Goal: Task Accomplishment & Management: Manage account settings

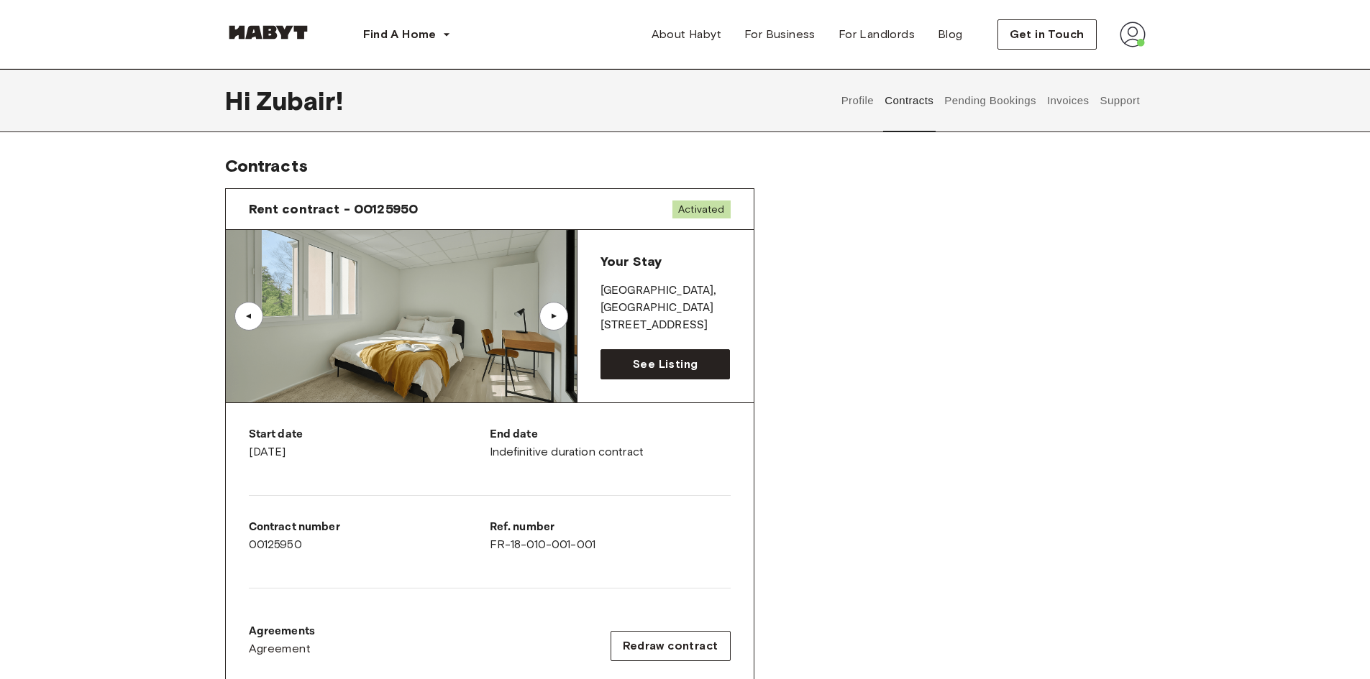
click at [991, 100] on button "Pending Bookings" at bounding box center [991, 100] width 96 height 63
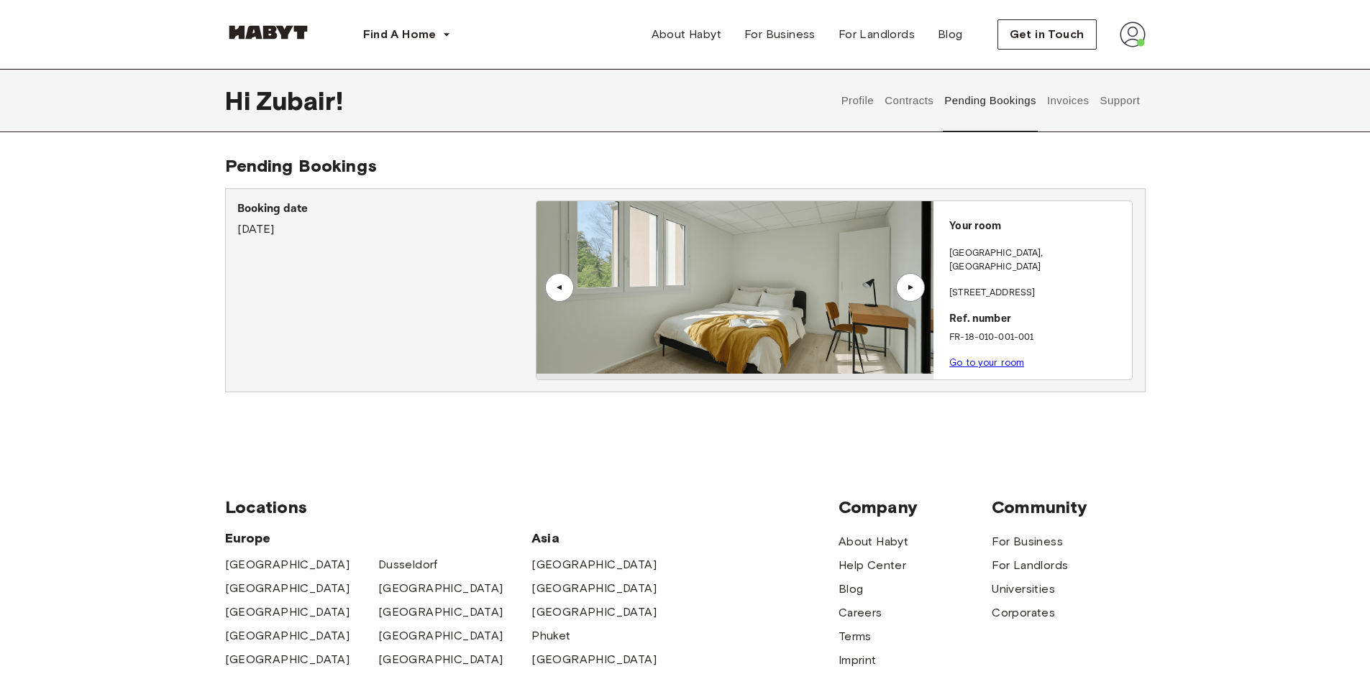
click at [1078, 95] on button "Invoices" at bounding box center [1067, 100] width 45 height 63
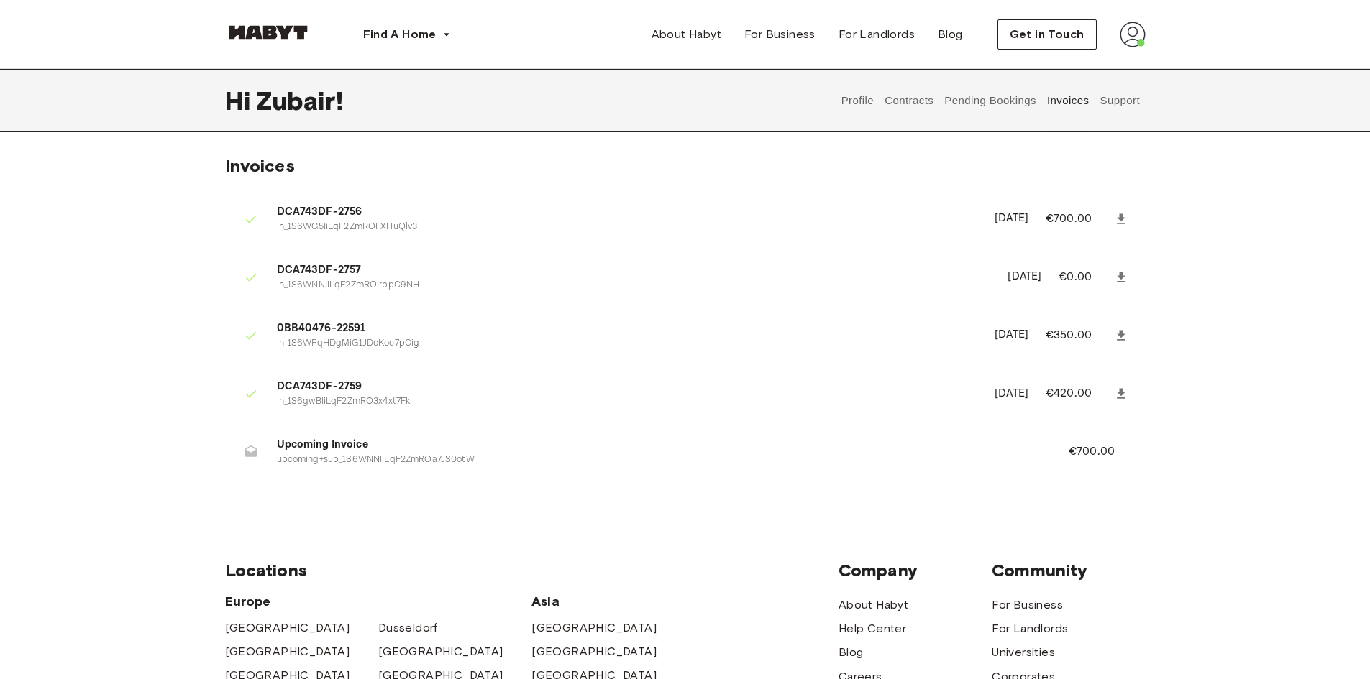
click at [1129, 103] on button "Support" at bounding box center [1120, 100] width 44 height 63
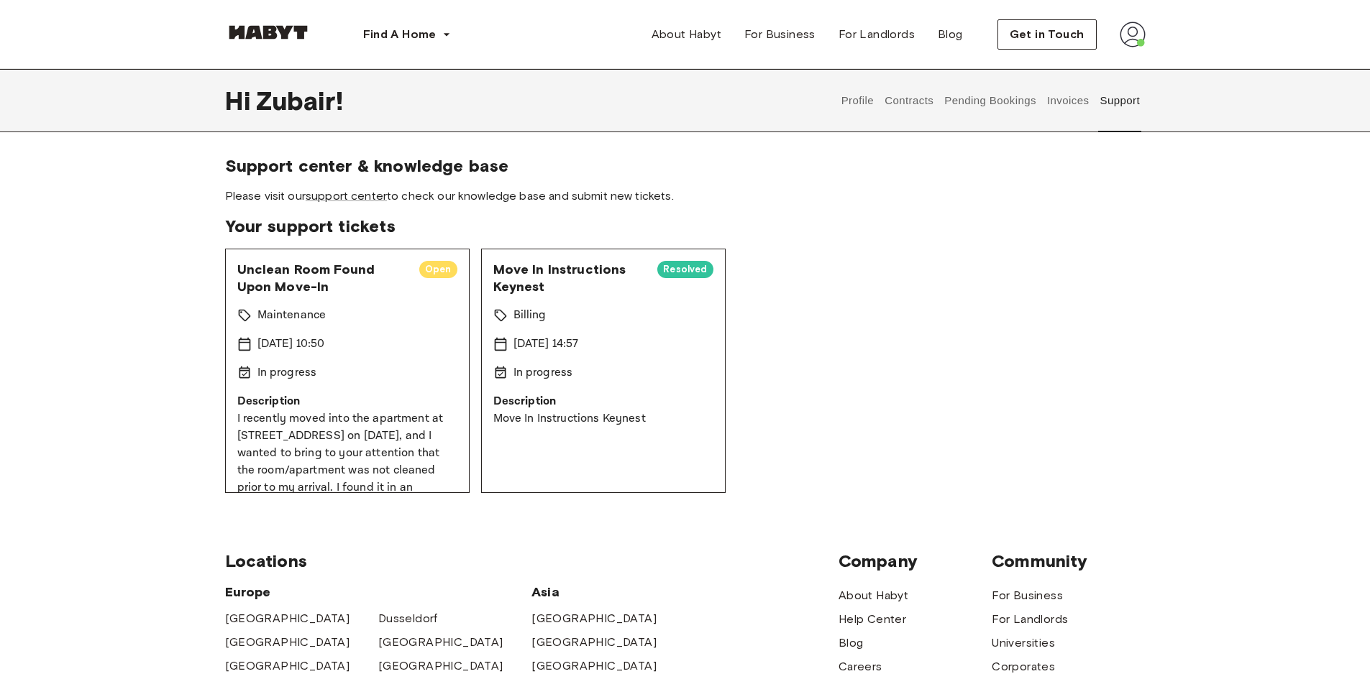
click at [1042, 98] on div "Profile Contracts Pending Bookings Invoices Support" at bounding box center [989, 100] width 309 height 63
click at [1075, 98] on button "Invoices" at bounding box center [1067, 100] width 45 height 63
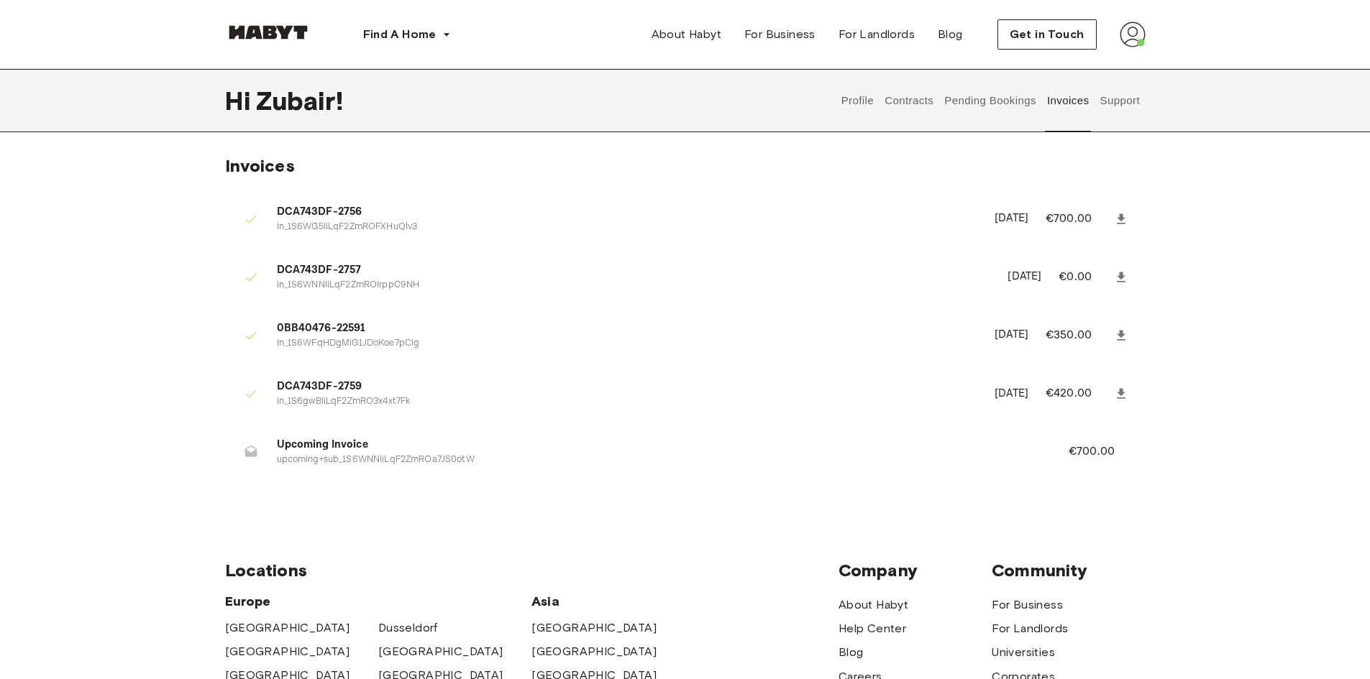
click at [1114, 101] on button "Support" at bounding box center [1120, 100] width 44 height 63
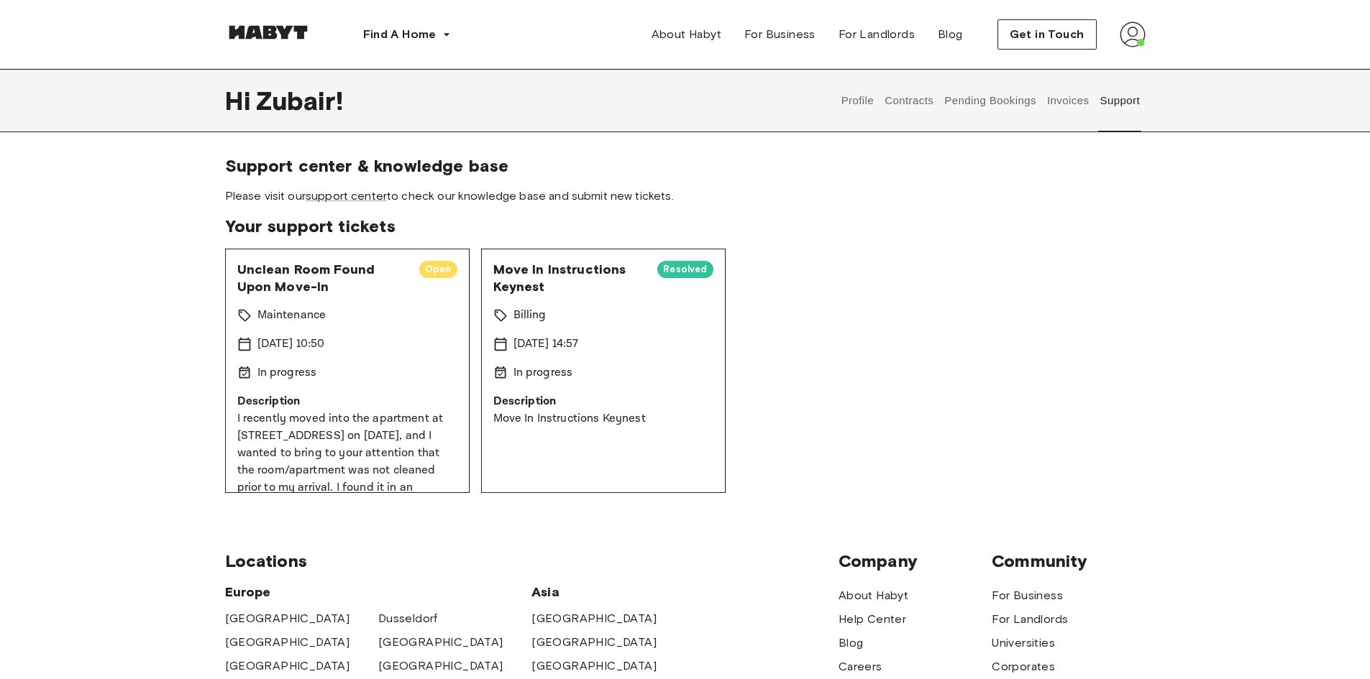
click at [435, 272] on span "Open" at bounding box center [438, 269] width 38 height 14
click at [424, 270] on span "Open" at bounding box center [438, 269] width 38 height 14
click at [1074, 106] on button "Invoices" at bounding box center [1067, 100] width 45 height 63
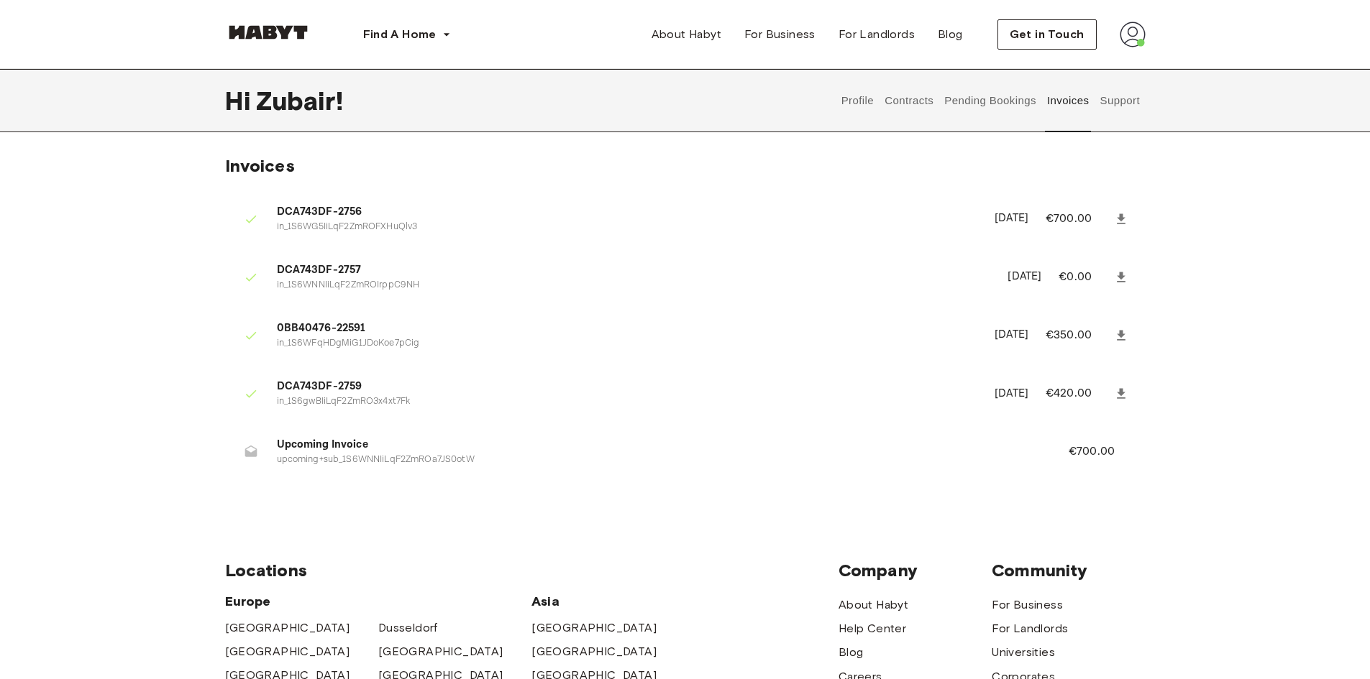
click at [915, 104] on button "Contracts" at bounding box center [909, 100] width 52 height 63
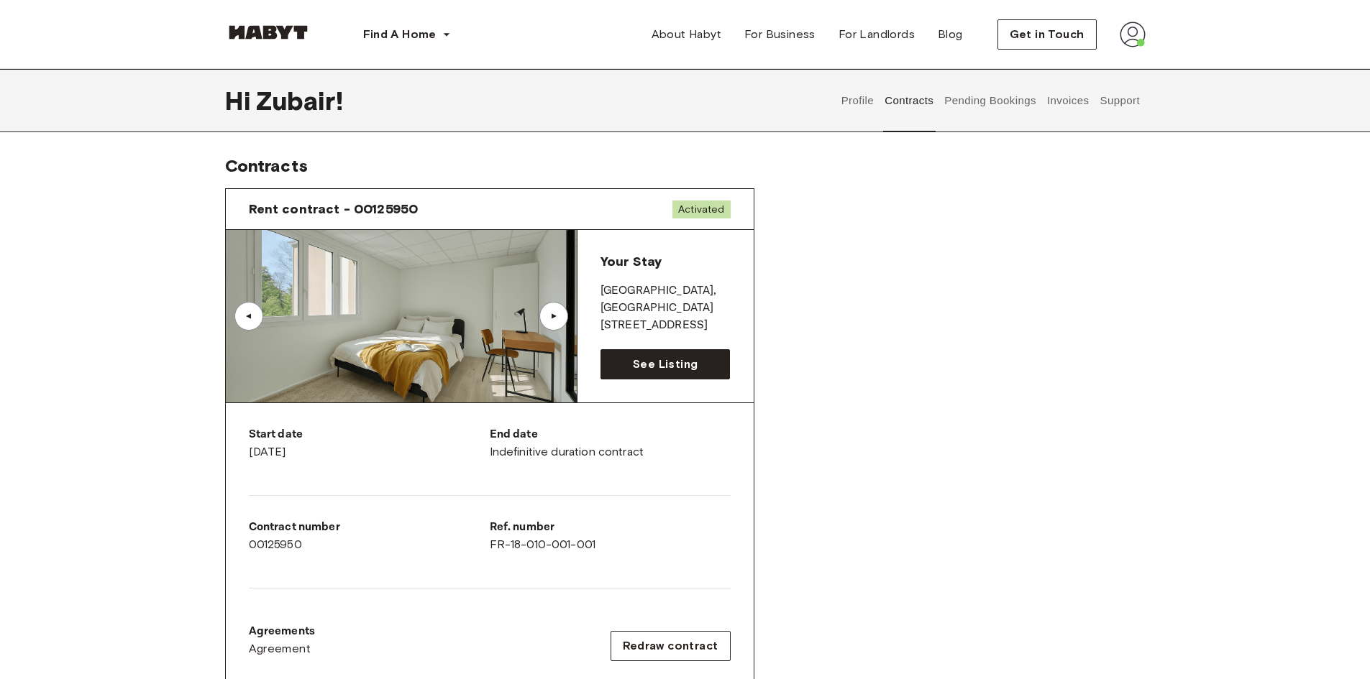
click at [546, 316] on div "▲" at bounding box center [553, 316] width 14 height 9
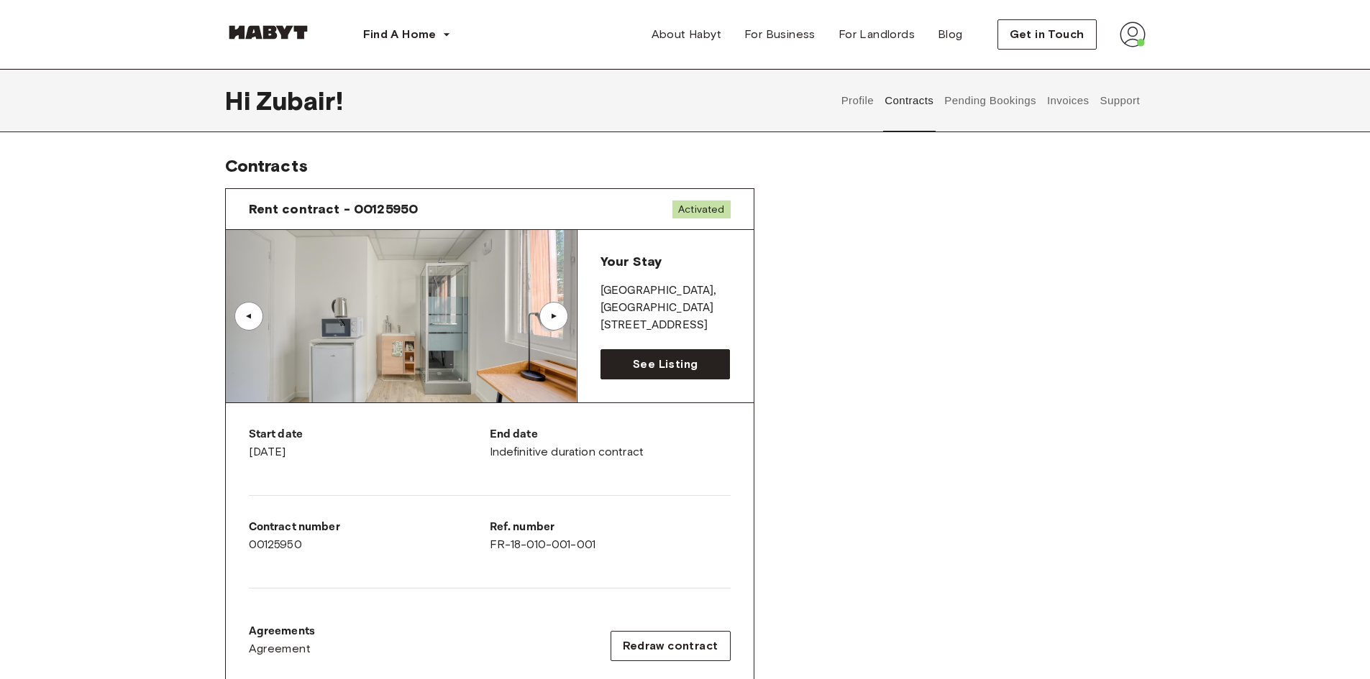
click at [546, 316] on div "▲" at bounding box center [553, 316] width 14 height 9
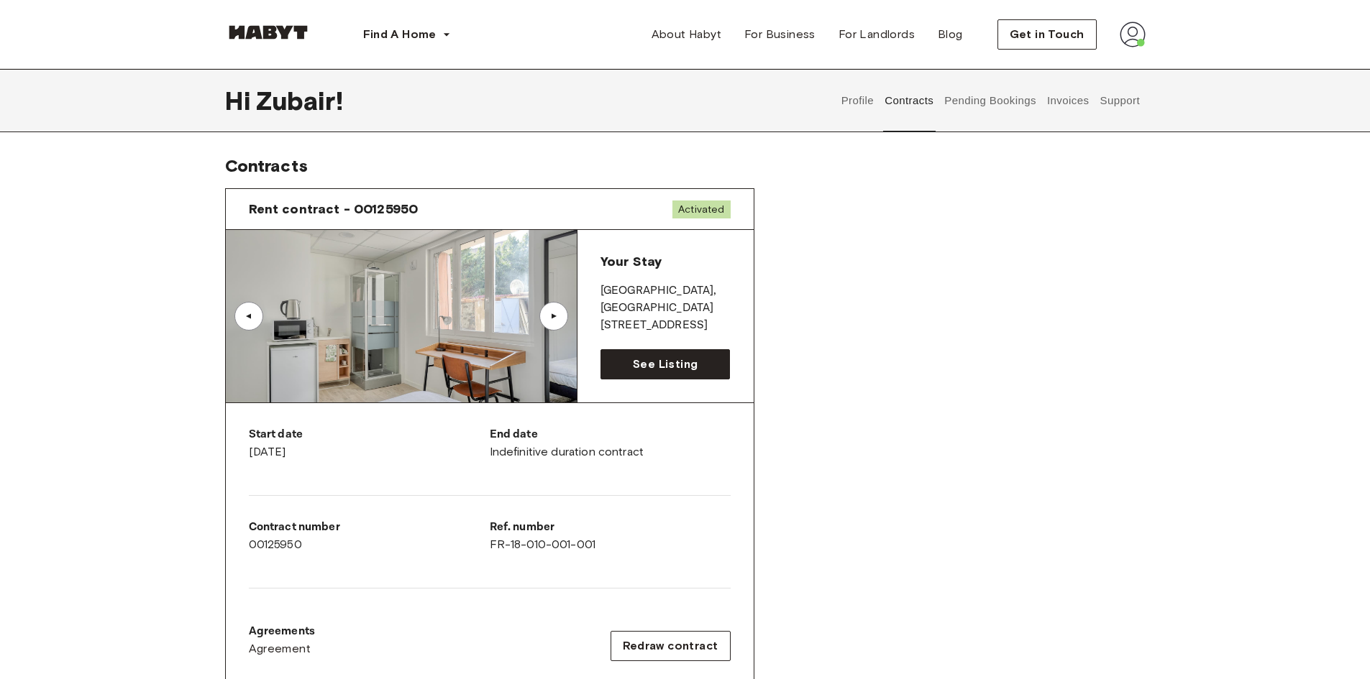
click at [546, 316] on div "▲" at bounding box center [553, 316] width 14 height 9
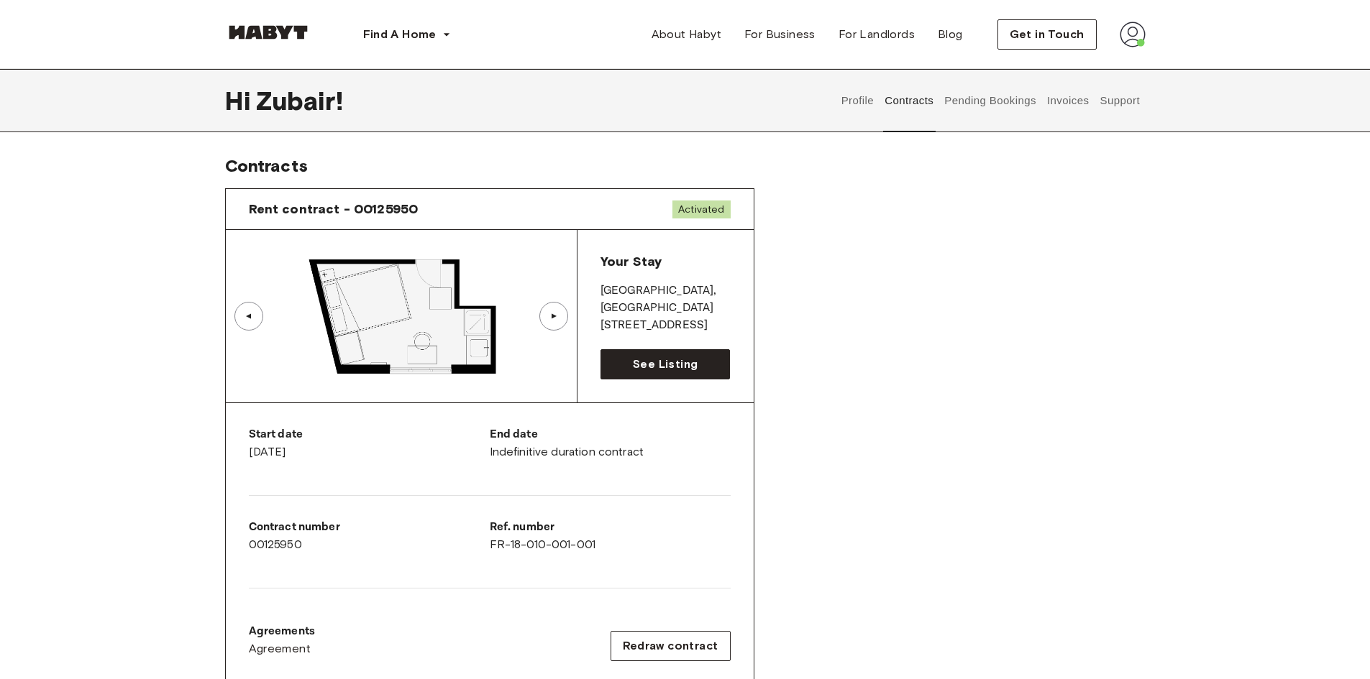
click at [255, 307] on div "▲" at bounding box center [248, 316] width 29 height 29
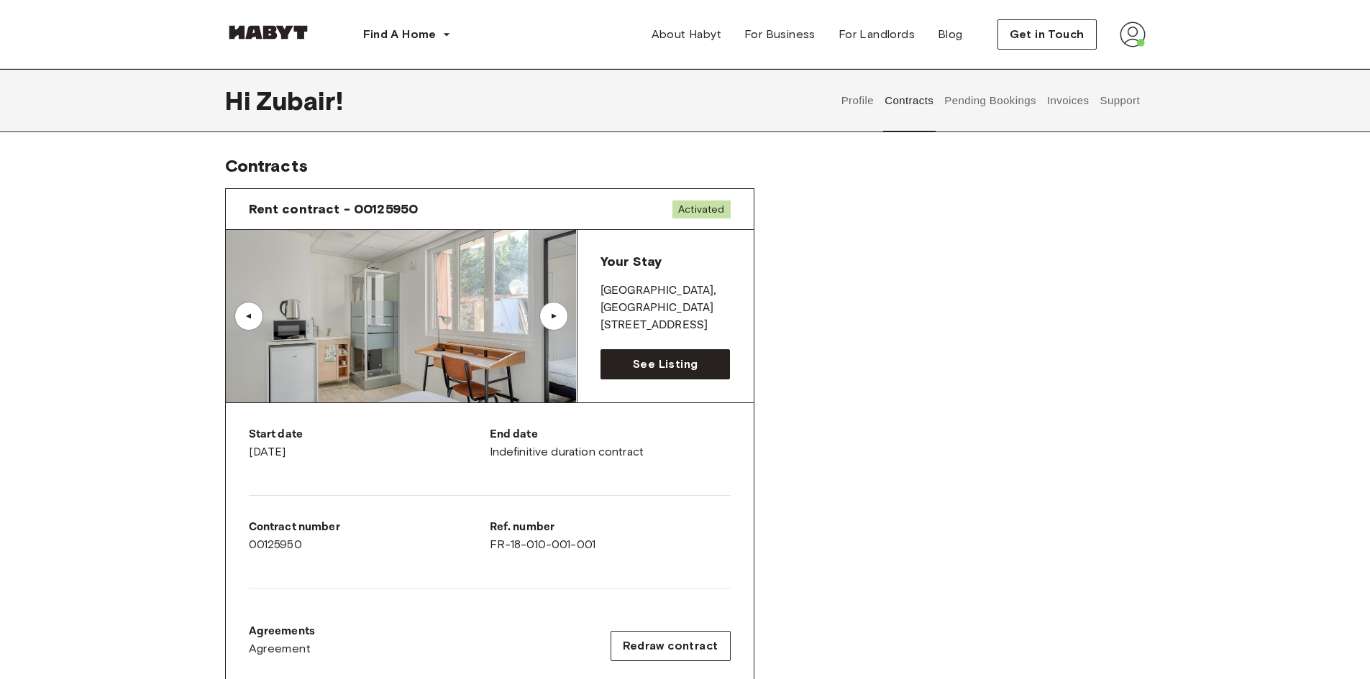
click at [551, 313] on div "▲" at bounding box center [553, 316] width 14 height 9
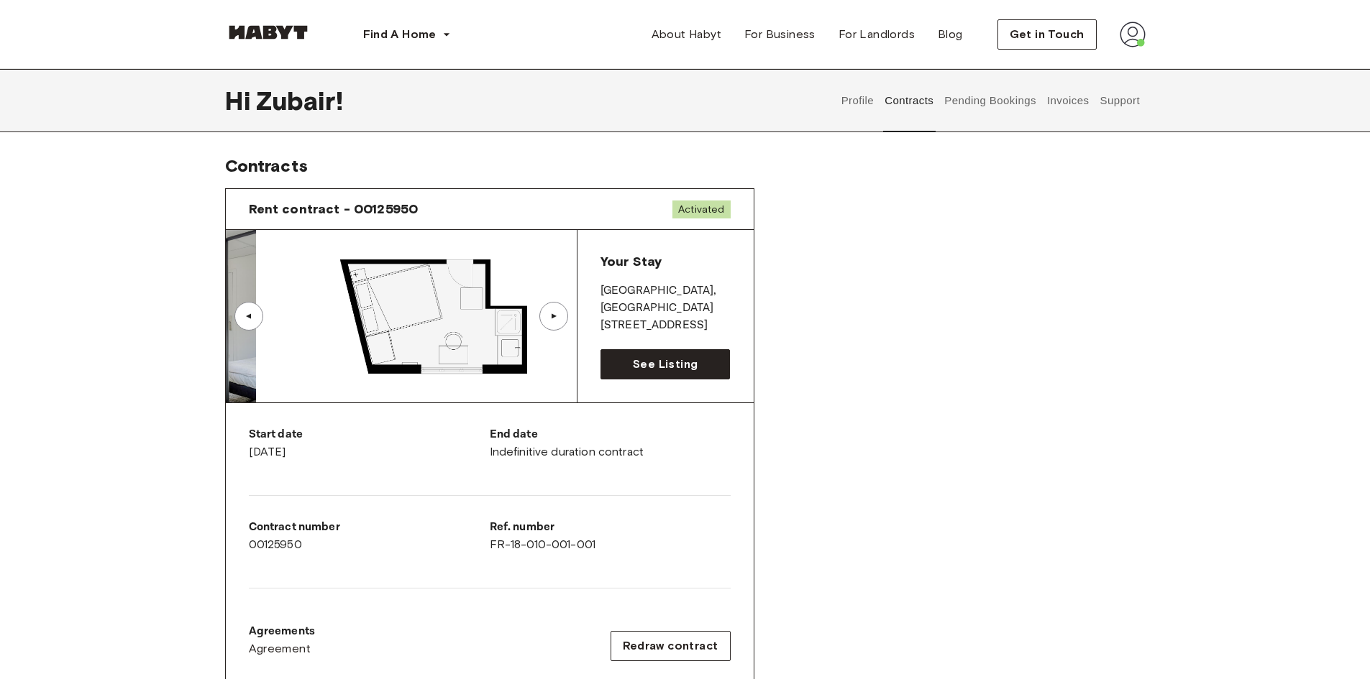
click at [551, 313] on div "▲" at bounding box center [553, 316] width 14 height 9
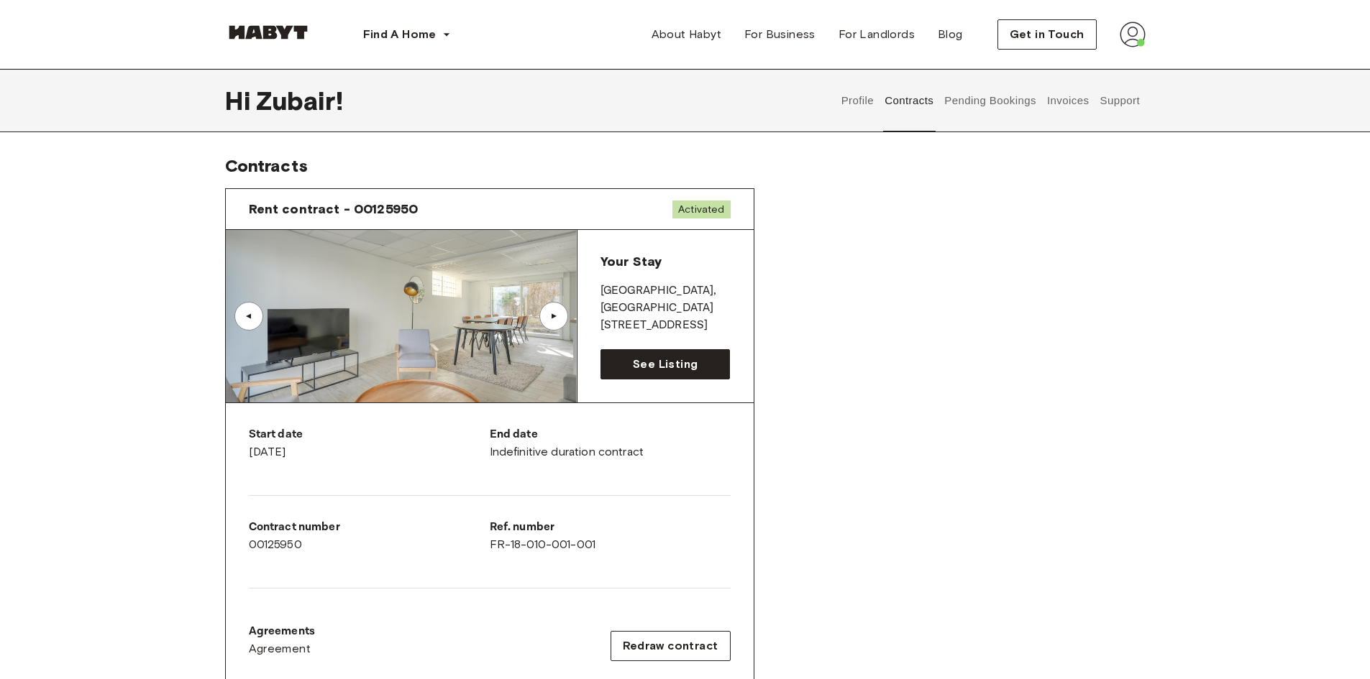
click at [550, 313] on div "▲" at bounding box center [553, 316] width 14 height 9
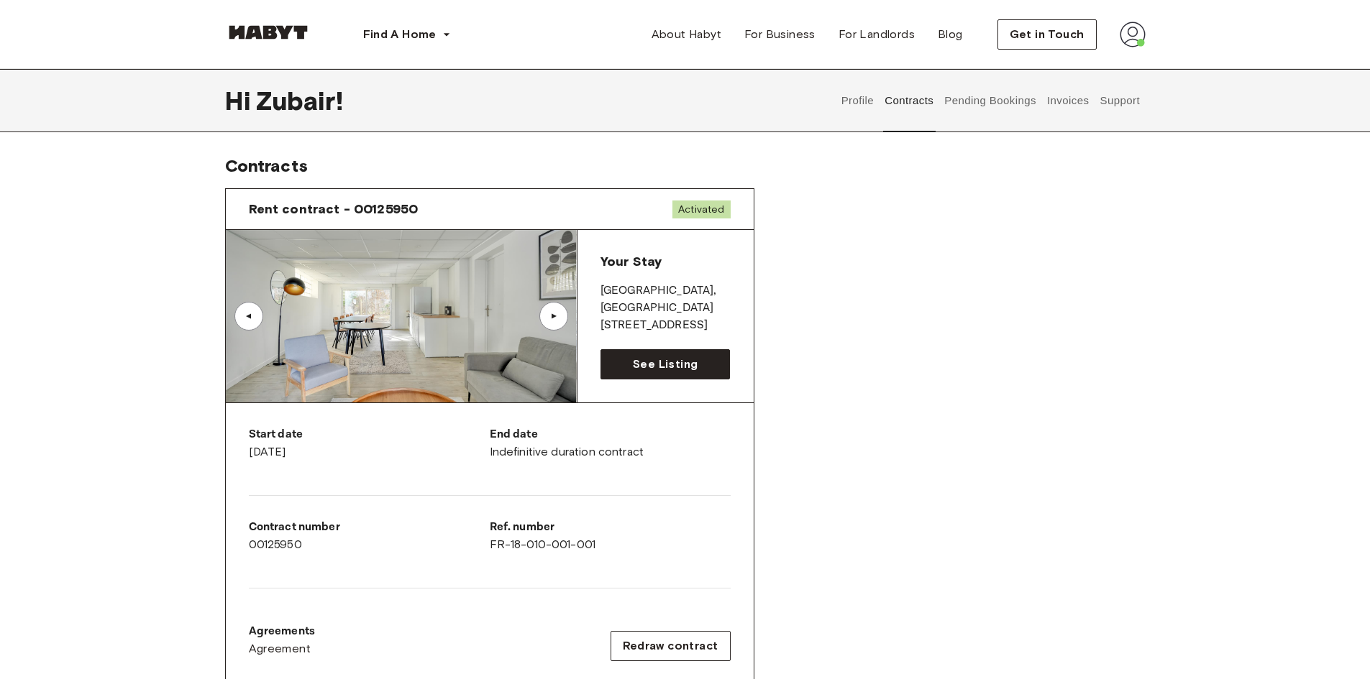
click at [546, 312] on div "▲" at bounding box center [553, 316] width 14 height 9
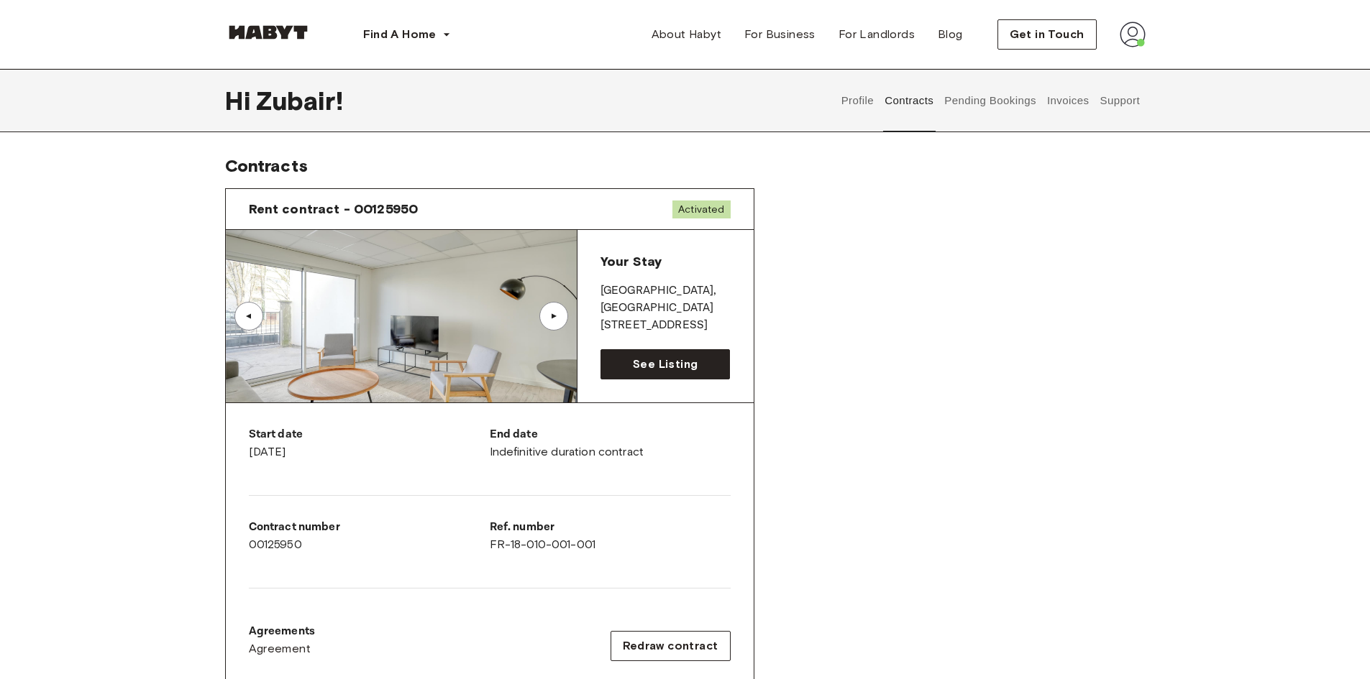
click at [546, 312] on div "▲" at bounding box center [553, 316] width 14 height 9
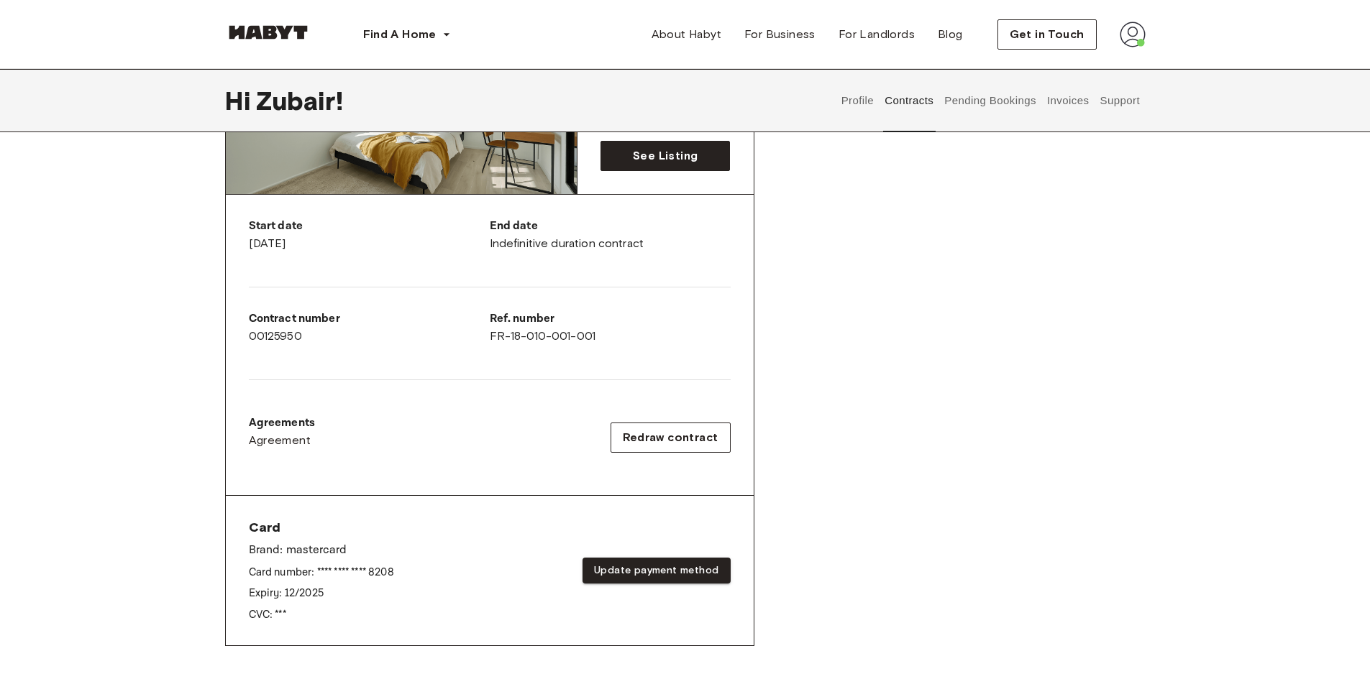
scroll to position [216, 0]
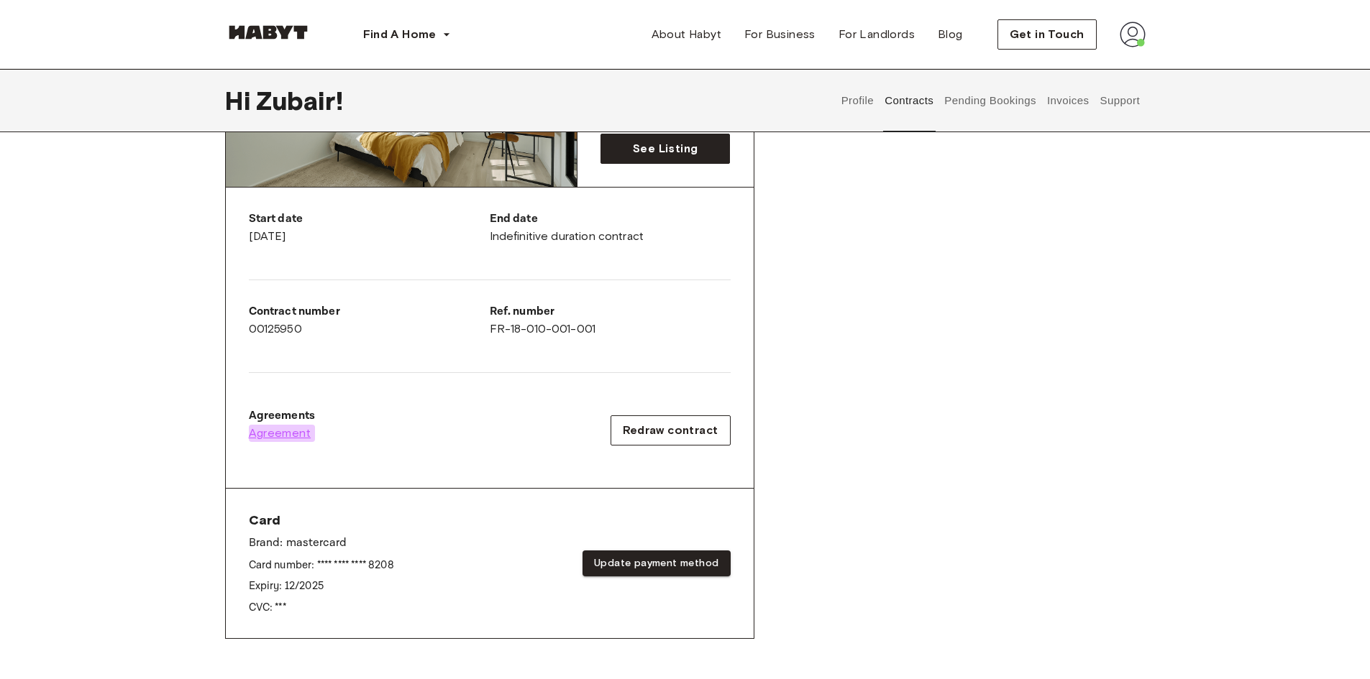
click at [277, 431] on span "Agreement" at bounding box center [280, 433] width 63 height 17
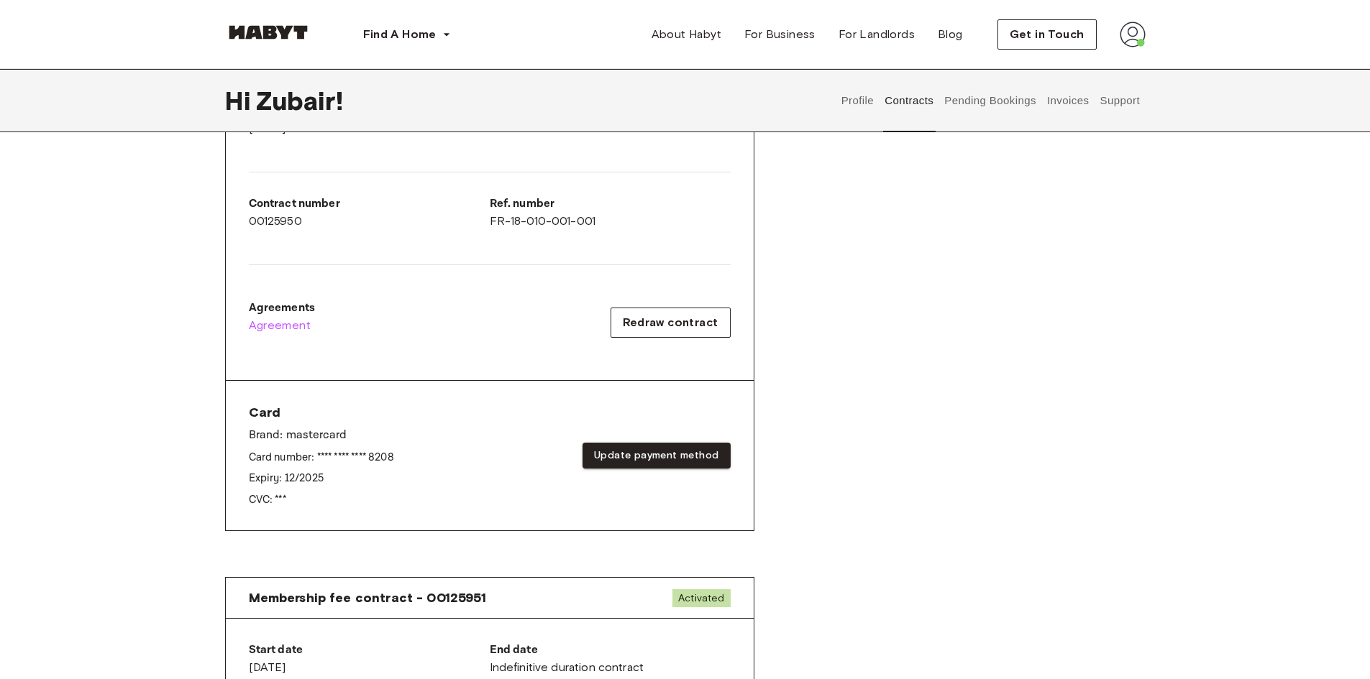
scroll to position [359, 0]
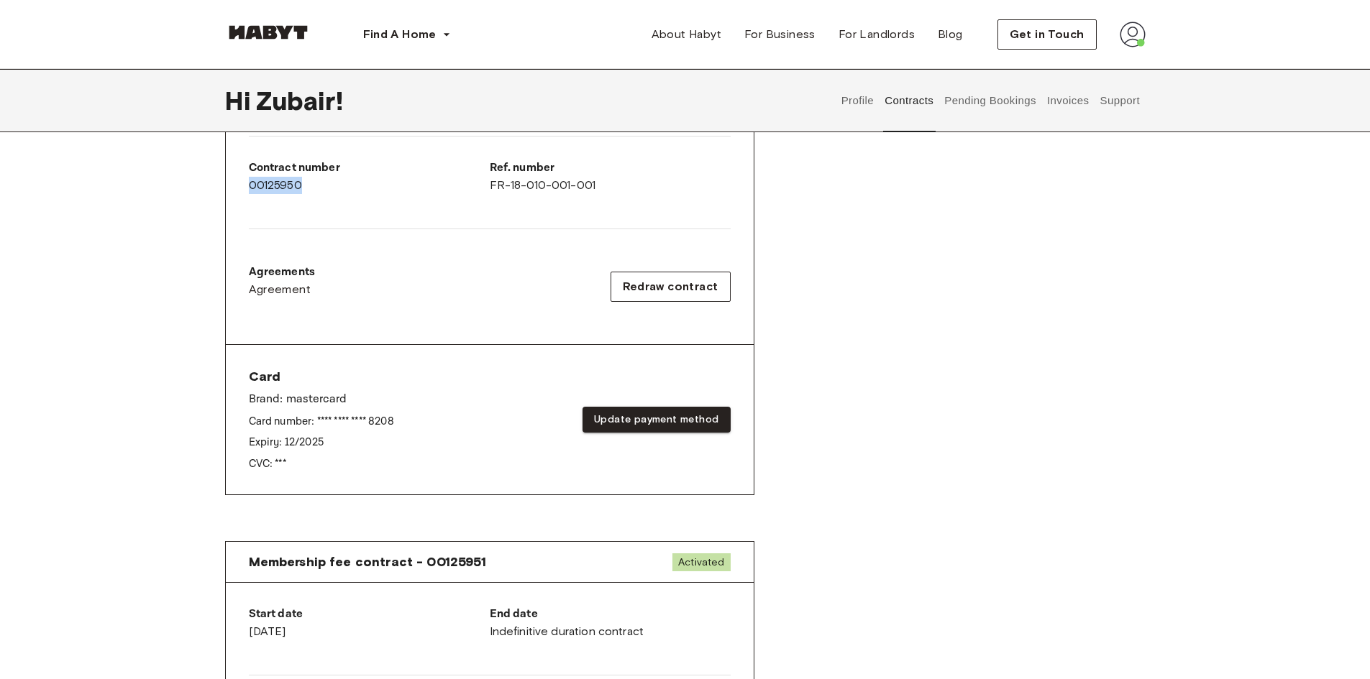
drag, startPoint x: 309, startPoint y: 179, endPoint x: 241, endPoint y: 178, distance: 68.3
click at [241, 178] on div "Start date [DATE] End date Indefinitive duration contract Contract number 00125…" at bounding box center [490, 194] width 528 height 301
copy div "00125950"
drag, startPoint x: 582, startPoint y: 186, endPoint x: 491, endPoint y: 183, distance: 91.4
click at [491, 183] on div "Ref. number FR-18-010-001-001" at bounding box center [610, 177] width 241 height 35
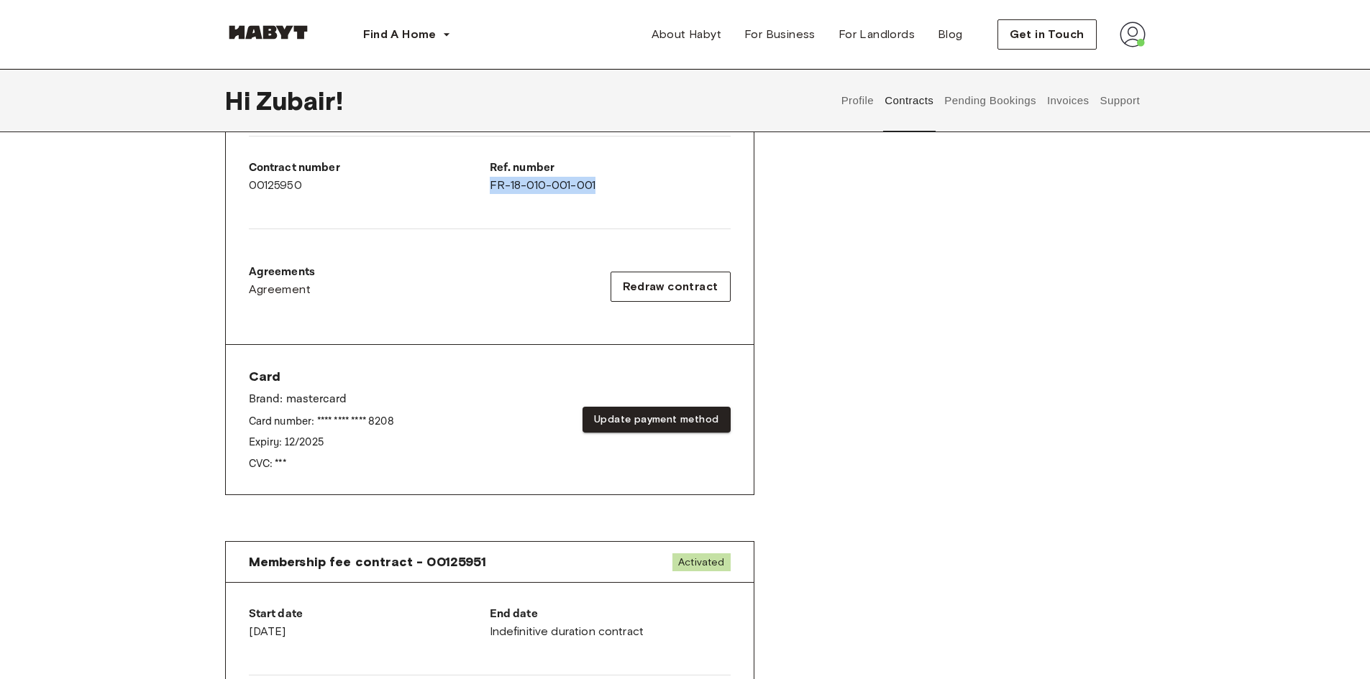
copy div "FR-18-010-001-001"
